Goal: Find specific page/section: Find specific page/section

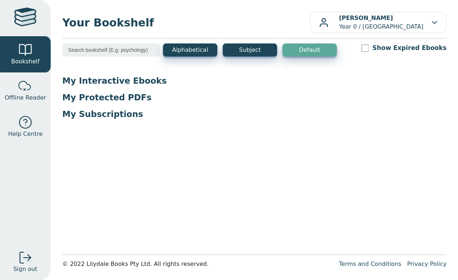
click at [100, 51] on input "search" at bounding box center [111, 49] width 98 height 13
drag, startPoint x: 100, startPoint y: 49, endPoint x: 42, endPoint y: 47, distance: 57.6
click at [62, 48] on input "general mths" at bounding box center [111, 49] width 98 height 13
type input "year 11 general maths"
click at [125, 48] on input "year 11 general maths" at bounding box center [111, 49] width 98 height 13
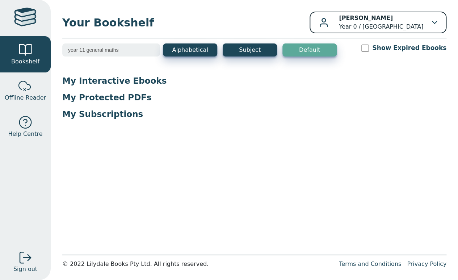
click at [435, 21] on icon "button" at bounding box center [434, 22] width 5 height 3
click at [434, 21] on div "Erin Bell Year 0 / Rowville Secondary College" at bounding box center [378, 22] width 118 height 17
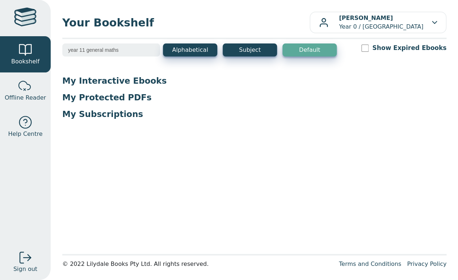
click at [127, 97] on p "My Protected PDFs" at bounding box center [254, 97] width 384 height 11
click at [134, 83] on p "My Interactive Ebooks" at bounding box center [254, 80] width 384 height 11
click at [80, 86] on div "My Interactive Ebooks My Protected PDFs My Subscriptions" at bounding box center [254, 100] width 384 height 50
click at [30, 94] on span "Offline Reader" at bounding box center [25, 97] width 41 height 9
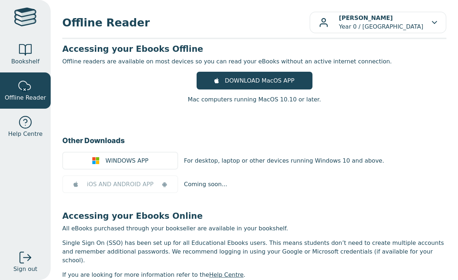
click at [28, 126] on div at bounding box center [25, 122] width 14 height 14
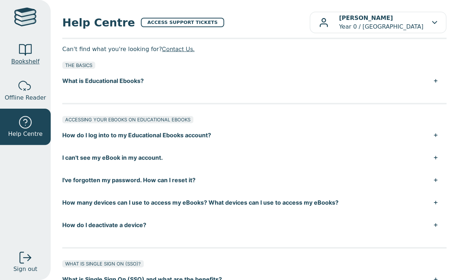
drag, startPoint x: 0, startPoint y: 0, endPoint x: 28, endPoint y: 57, distance: 63.6
click at [28, 58] on span "Bookshelf" at bounding box center [25, 61] width 28 height 9
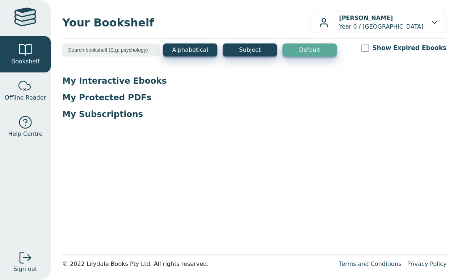
click at [26, 22] on div at bounding box center [25, 18] width 22 height 21
click at [135, 54] on input "search" at bounding box center [111, 49] width 98 height 13
type input "maths"
